Goal: Information Seeking & Learning: Find specific fact

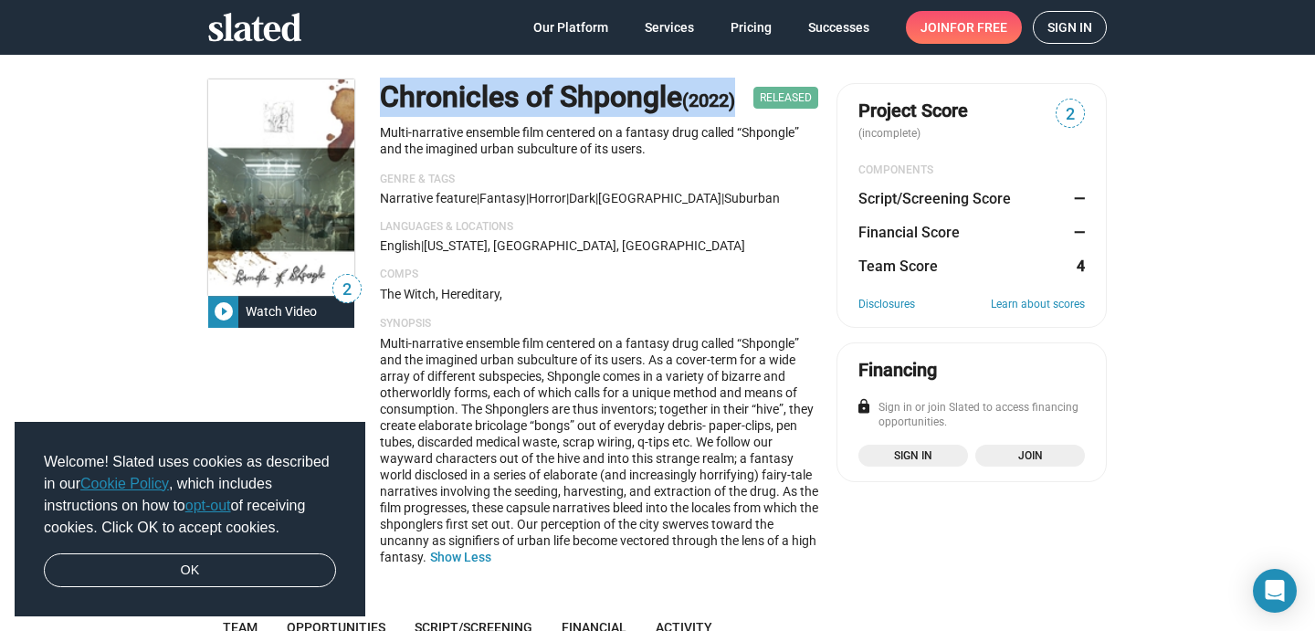
scroll to position [49, 0]
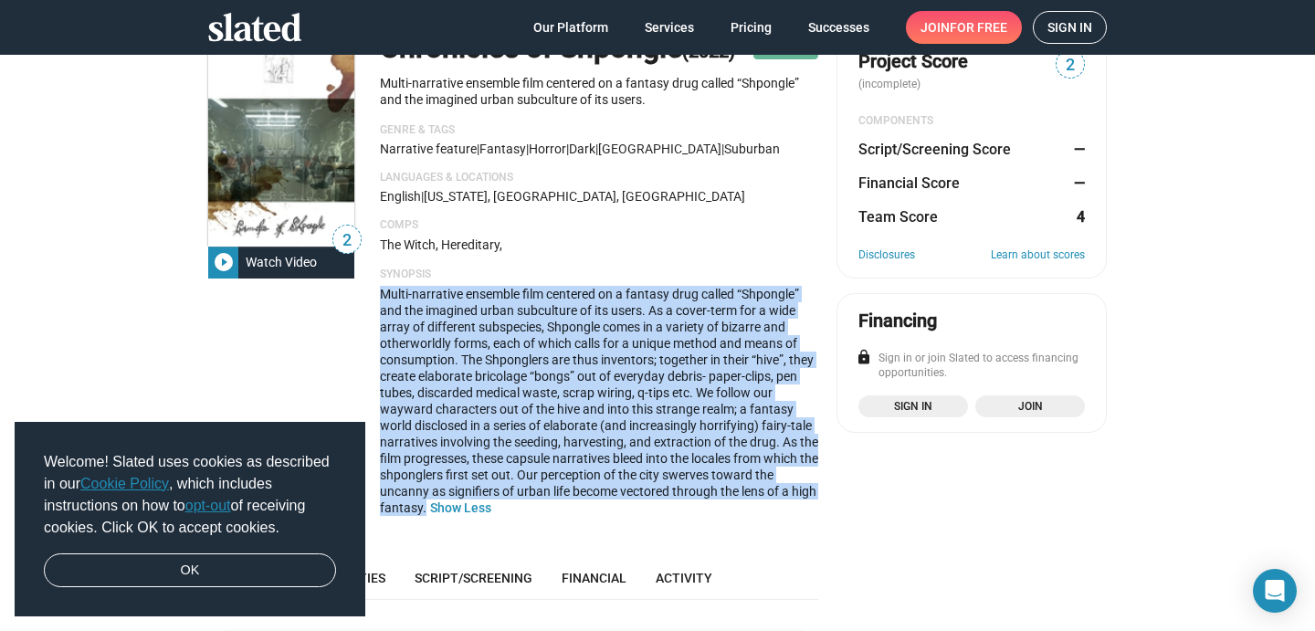
drag, startPoint x: 451, startPoint y: 506, endPoint x: 383, endPoint y: 300, distance: 217.5
click at [383, 300] on span "Multi-narrative ensemble film centered on a fantasy drug called “Shpongle” and …" at bounding box center [599, 401] width 438 height 228
copy span "Multi-narrative ensemble film centered on a fantasy drug called “Shpongle” and …"
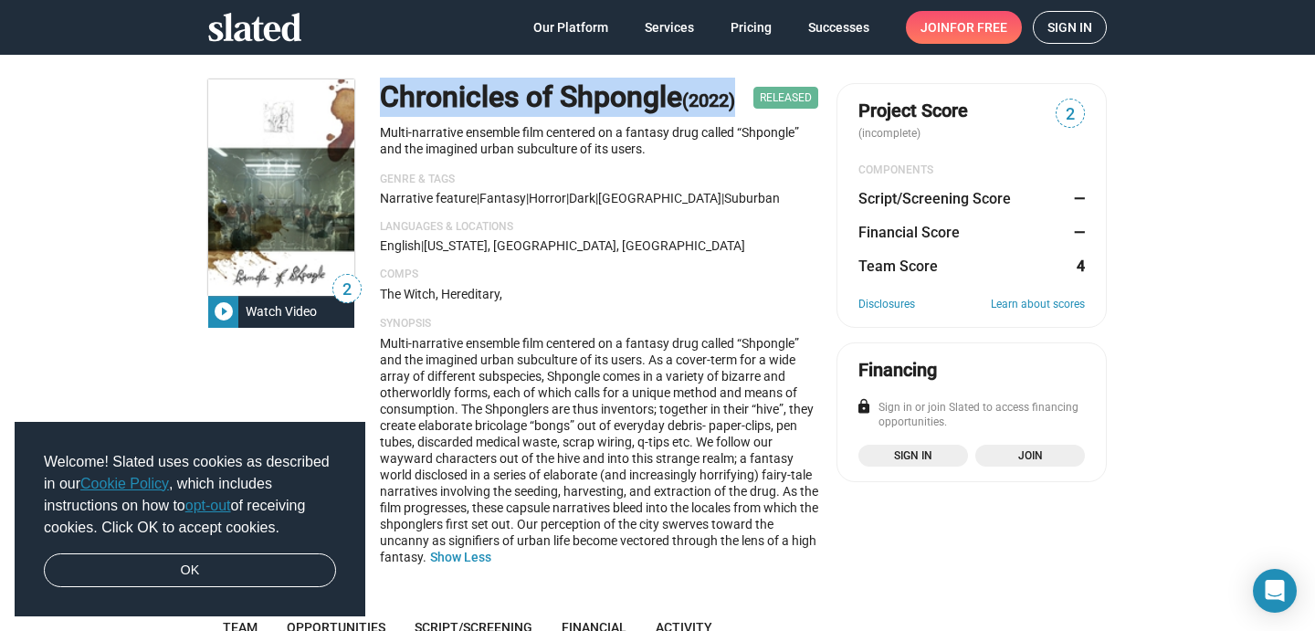
drag, startPoint x: 748, startPoint y: 97, endPoint x: 385, endPoint y: 102, distance: 363.6
click at [385, 102] on div "Chronicles of Shpongle (2022) Released" at bounding box center [599, 97] width 438 height 37
copy h1 "Chronicles of Shpongle (2022)"
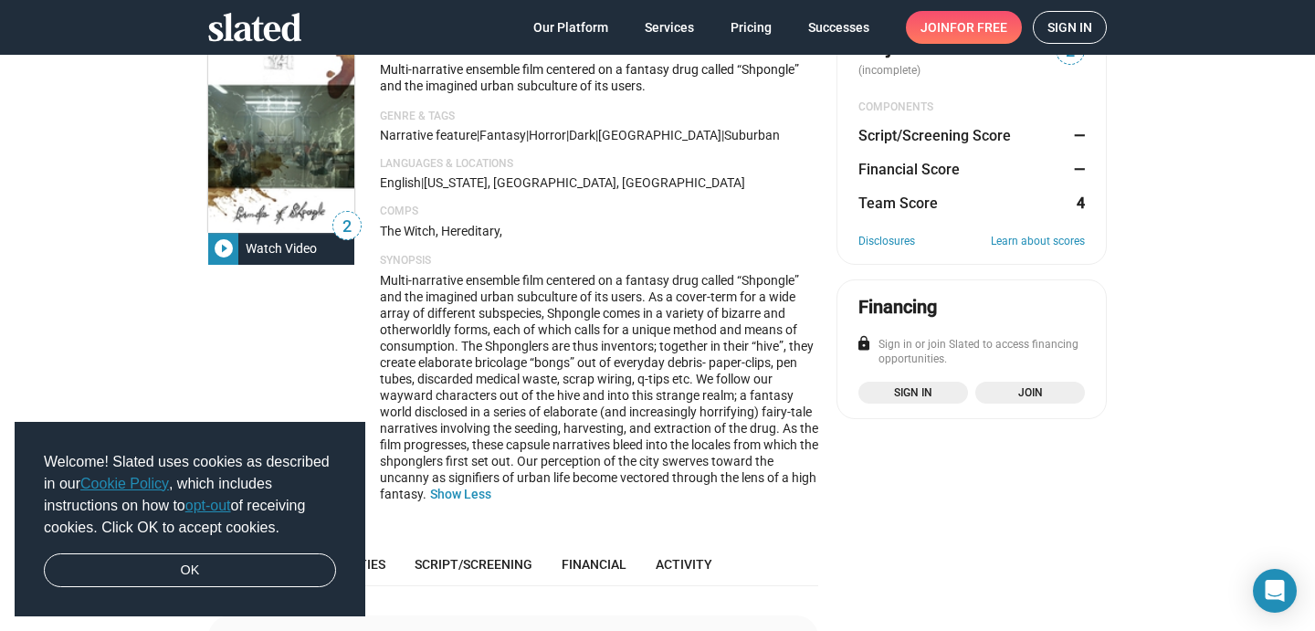
click at [380, 279] on span "Multi-narrative ensemble film centered on a fantasy drug called “Shpongle” and …" at bounding box center [599, 387] width 438 height 228
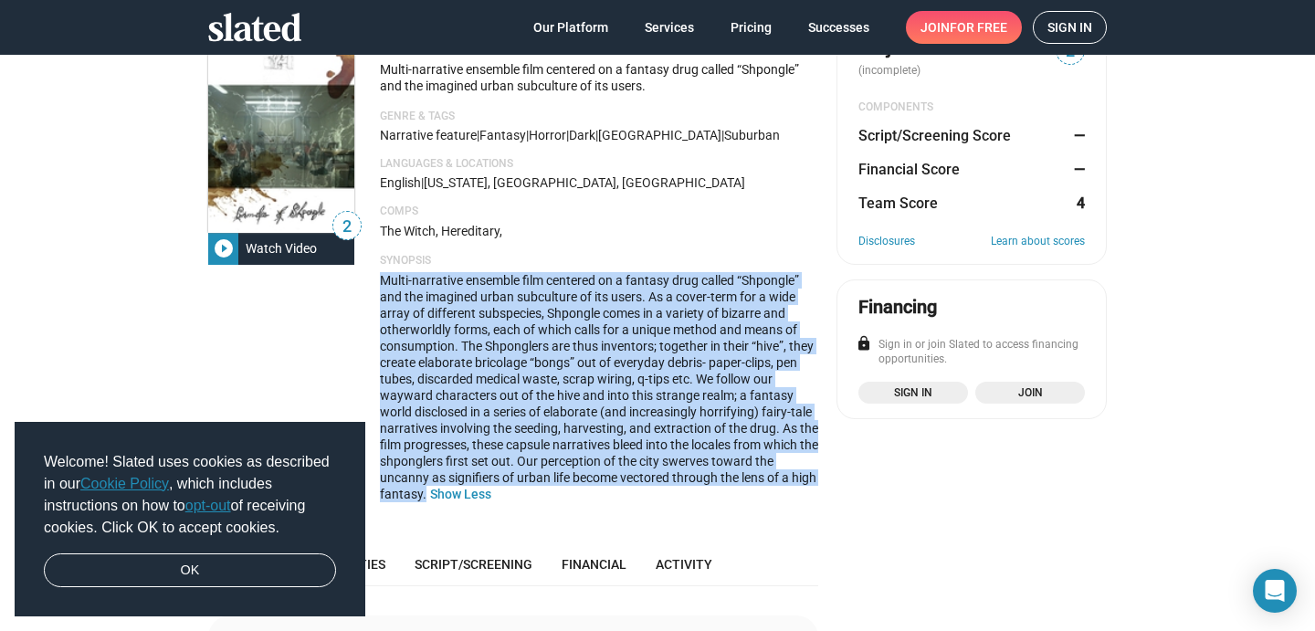
drag, startPoint x: 382, startPoint y: 277, endPoint x: 449, endPoint y: 491, distance: 224.8
click at [452, 493] on span "Multi-narrative ensemble film centered on a fantasy drug called “Shpongle” and …" at bounding box center [599, 387] width 438 height 228
copy span "Multi-narrative ensemble film centered on a fantasy drug called “Shpongle” and …"
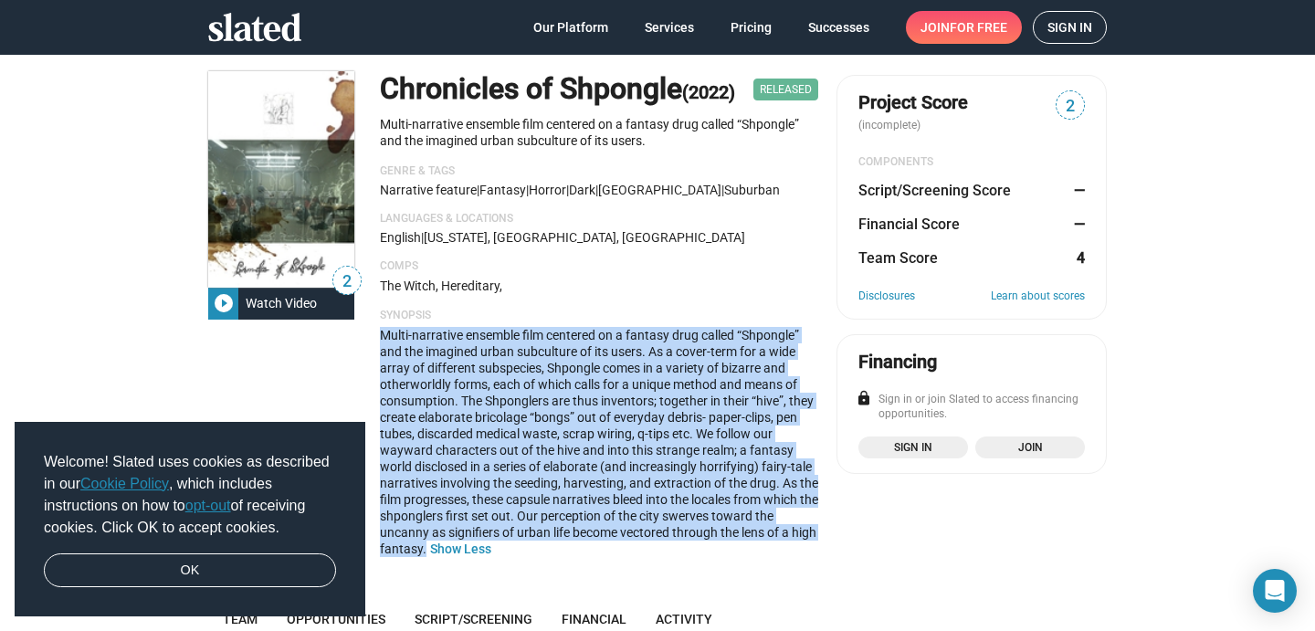
scroll to position [0, 0]
